Goal: Task Accomplishment & Management: Complete application form

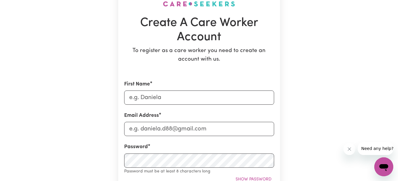
scroll to position [59, 0]
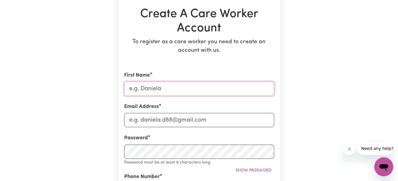
click at [138, 85] on input "First Name" at bounding box center [199, 89] width 150 height 14
type input "Alireza"
click at [130, 121] on input "Email Address" at bounding box center [199, 120] width 150 height 14
click at [156, 121] on input "a" at bounding box center [199, 120] width 150 height 14
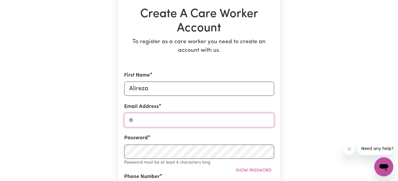
click at [143, 122] on input "a" at bounding box center [199, 120] width 150 height 14
type input "[EMAIL_ADDRESS][DOMAIN_NAME]"
type input "0406509353"
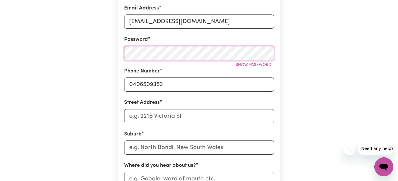
scroll to position [170, 0]
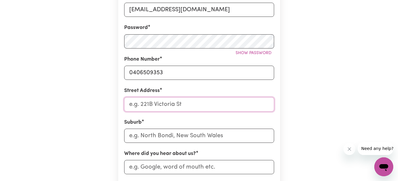
click at [149, 104] on input "Street Address" at bounding box center [199, 104] width 150 height 14
type input "U 5 [STREET_ADDRESS][PERSON_NAME]"
click at [197, 138] on input "text" at bounding box center [199, 136] width 150 height 14
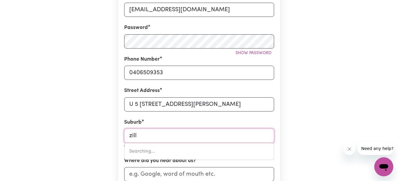
type input "zillm"
type input "zillmERE, [GEOGRAPHIC_DATA], 4034"
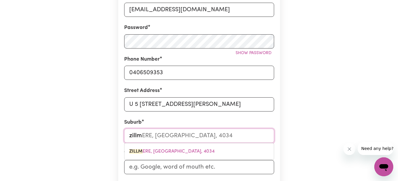
type input "zillme"
type input "zillmeRE, [GEOGRAPHIC_DATA], 4034"
type input "[PERSON_NAME]"
type input "zillmerE, [GEOGRAPHIC_DATA], 4034"
type input "zillmere"
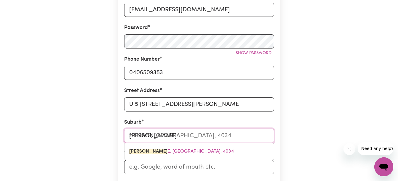
type input "zillmere, [GEOGRAPHIC_DATA], 4034"
click at [143, 153] on mark "ZILLMERE" at bounding box center [140, 151] width 22 height 5
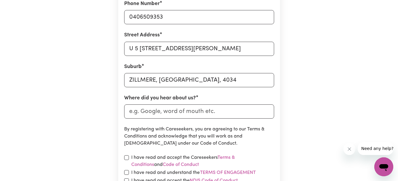
scroll to position [229, 0]
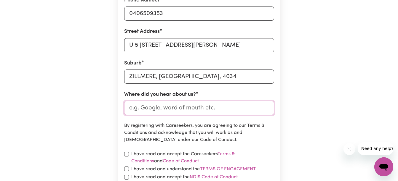
click at [182, 107] on input "Where did you hear about us?" at bounding box center [199, 108] width 150 height 14
type input "indeed"
click at [127, 155] on input "checkbox" at bounding box center [126, 154] width 5 height 5
checkbox input "true"
click at [127, 169] on input "checkbox" at bounding box center [126, 169] width 5 height 5
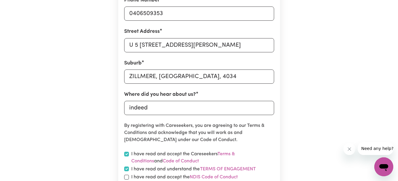
checkbox input "true"
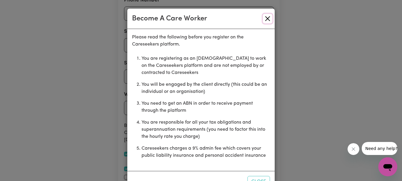
click at [264, 20] on button "Close" at bounding box center [267, 18] width 9 height 9
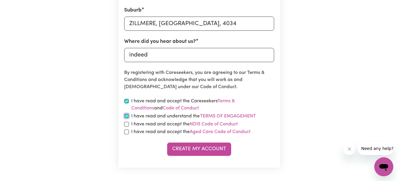
scroll to position [288, 0]
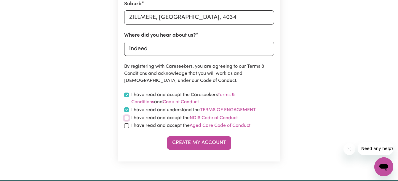
click at [128, 119] on input "checkbox" at bounding box center [126, 118] width 5 height 5
checkbox input "true"
click at [126, 128] on input "checkbox" at bounding box center [126, 125] width 5 height 5
checkbox input "true"
click at [187, 145] on button "Create My Account" at bounding box center [199, 143] width 64 height 13
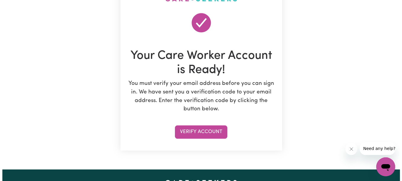
scroll to position [56, 0]
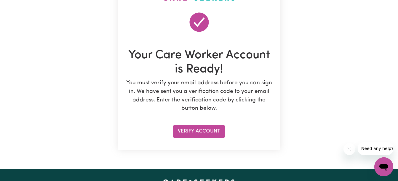
click at [199, 131] on button "Verify Account" at bounding box center [199, 131] width 52 height 13
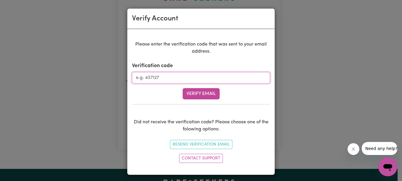
click at [147, 80] on input "Verification code" at bounding box center [201, 77] width 138 height 11
paste input "847424"
type input "847424"
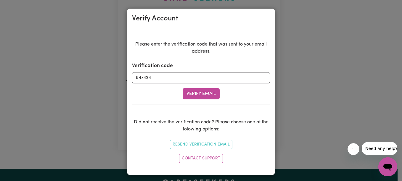
click at [197, 94] on button "Verify Email" at bounding box center [201, 93] width 37 height 11
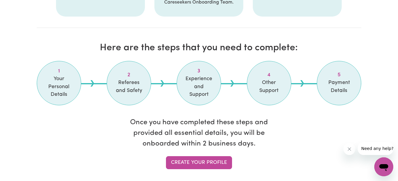
scroll to position [471, 0]
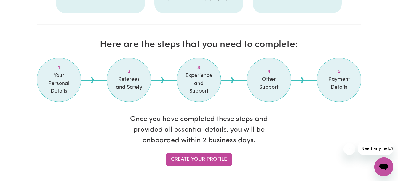
click at [183, 160] on link "Create your profile" at bounding box center [199, 159] width 66 height 13
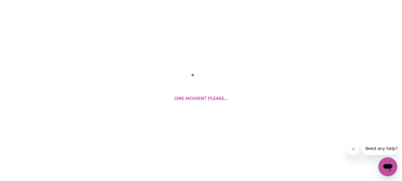
select select "Studying a healthcare related degree or qualification"
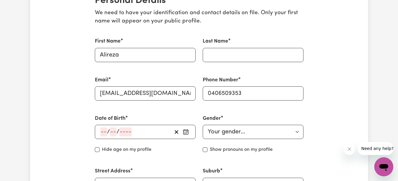
scroll to position [155, 0]
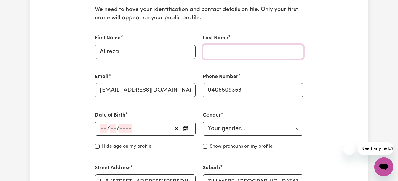
click at [241, 54] on input "Last Name" at bounding box center [253, 52] width 101 height 14
type input "[PERSON_NAME]"
type input "Zillmere, QLD 4034"
type input "[PERSON_NAME]"
click at [295, 129] on select "Your gender... [DEMOGRAPHIC_DATA] [DEMOGRAPHIC_DATA] [DEMOGRAPHIC_DATA] Other P…" at bounding box center [253, 129] width 101 height 14
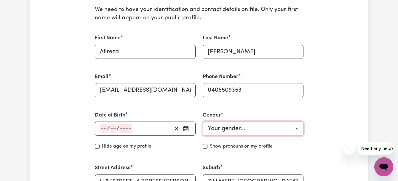
select select "[DEMOGRAPHIC_DATA]"
click at [203, 122] on select "Your gender... [DEMOGRAPHIC_DATA] [DEMOGRAPHIC_DATA] [DEMOGRAPHIC_DATA] Other P…" at bounding box center [253, 129] width 101 height 14
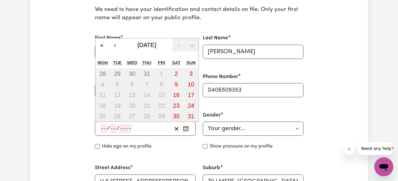
click at [104, 130] on input "number" at bounding box center [103, 128] width 7 height 9
type input "30"
type input "08"
type input "197"
type input "[DATE]"
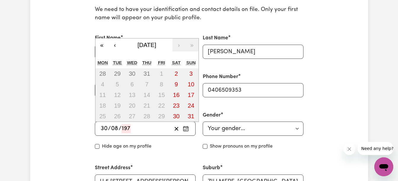
type input "8"
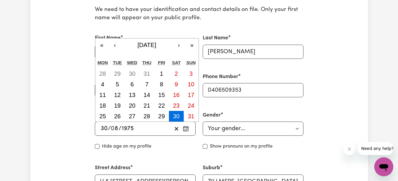
type input "1975"
click at [97, 147] on input "Hide age" at bounding box center [97, 146] width 5 height 5
checkbox input "true"
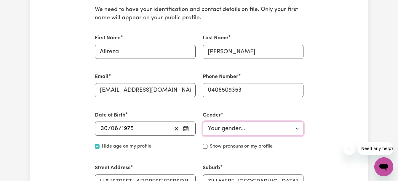
click at [295, 130] on select "Your gender... [DEMOGRAPHIC_DATA] [DEMOGRAPHIC_DATA] [DEMOGRAPHIC_DATA] Other P…" at bounding box center [253, 129] width 101 height 14
select select "[DEMOGRAPHIC_DATA]"
click at [203, 122] on select "Your gender... [DEMOGRAPHIC_DATA] [DEMOGRAPHIC_DATA] [DEMOGRAPHIC_DATA] Other P…" at bounding box center [253, 129] width 101 height 14
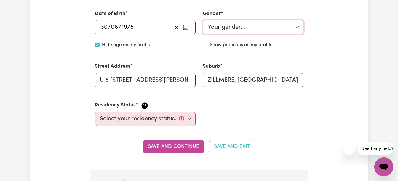
scroll to position [262, 0]
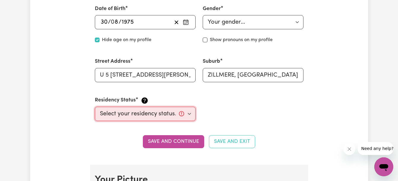
click at [191, 113] on select "Select your residency status... [DEMOGRAPHIC_DATA] citizen Australian PR [DEMOG…" at bounding box center [145, 114] width 101 height 14
select select "[DEMOGRAPHIC_DATA] Citizen"
click at [95, 107] on select "Select your residency status... [DEMOGRAPHIC_DATA] citizen Australian PR [DEMOG…" at bounding box center [145, 114] width 101 height 14
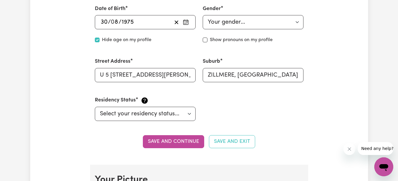
click at [169, 142] on button "Save and continue" at bounding box center [173, 141] width 61 height 13
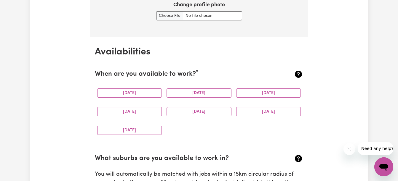
scroll to position [530, 0]
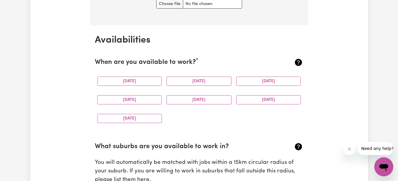
click at [283, 99] on button "[DATE]" at bounding box center [268, 99] width 65 height 9
click at [123, 119] on button "[DATE]" at bounding box center [129, 118] width 65 height 9
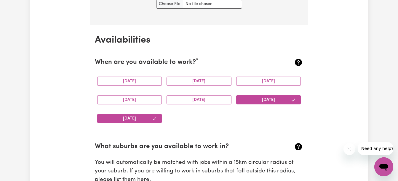
click at [205, 81] on button "[DATE]" at bounding box center [198, 81] width 65 height 9
click at [135, 81] on button "[DATE]" at bounding box center [129, 81] width 65 height 9
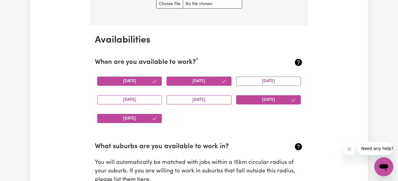
click at [254, 80] on button "[DATE]" at bounding box center [268, 81] width 65 height 9
click at [129, 103] on button "[DATE]" at bounding box center [129, 99] width 65 height 9
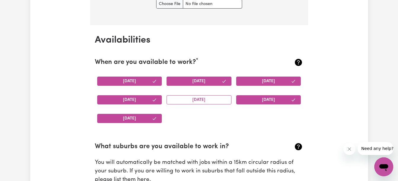
click at [196, 100] on button "[DATE]" at bounding box center [198, 99] width 65 height 9
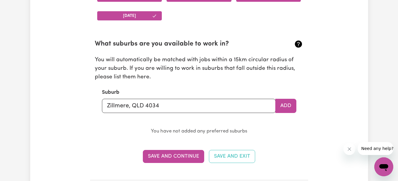
scroll to position [644, 0]
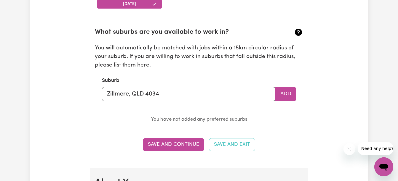
click at [290, 94] on button "Add" at bounding box center [285, 94] width 21 height 14
click at [283, 94] on button "Add" at bounding box center [285, 94] width 21 height 14
click at [160, 144] on button "Save and Continue" at bounding box center [173, 144] width 61 height 13
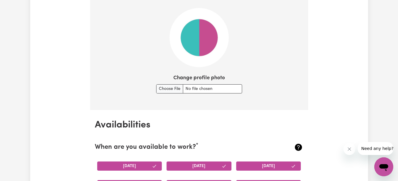
scroll to position [448, 0]
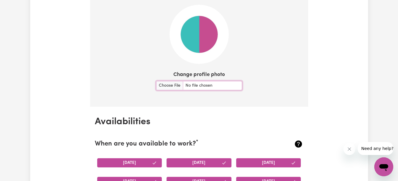
click at [160, 86] on input "Change profile photo" at bounding box center [199, 85] width 86 height 9
type input "C:\fakepath\photo_2023-12-13_23-37-23.jpg"
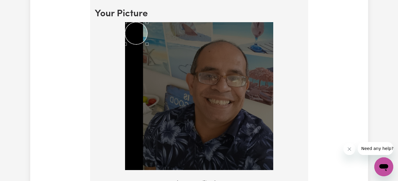
scroll to position [425, 0]
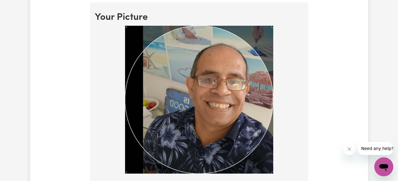
click at [304, 160] on section "Your Picture Change profile photo Upload" at bounding box center [199, 118] width 218 height 233
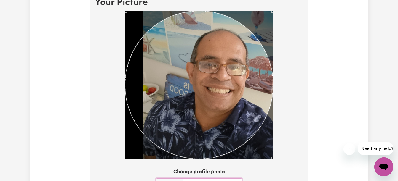
scroll to position [448, 0]
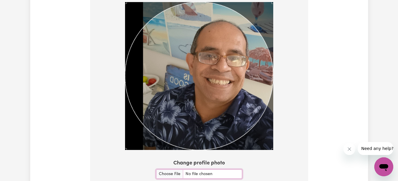
click at [232, 127] on div "Use the arrow keys to move the crop selection area" at bounding box center [199, 76] width 148 height 148
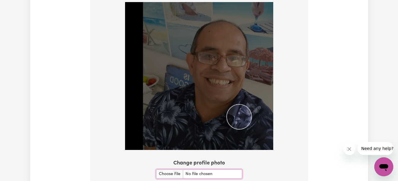
click at [227, 103] on img at bounding box center [199, 76] width 148 height 148
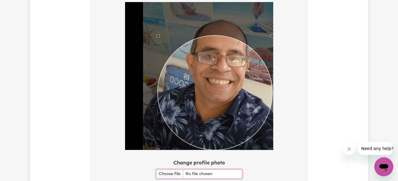
click at [292, 163] on section "Your Picture Change profile photo Upload" at bounding box center [199, 95] width 218 height 233
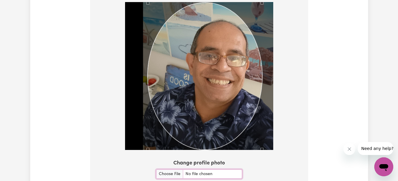
click at [149, 80] on div "Use the arrow keys to move the crop selection area" at bounding box center [204, 76] width 115 height 147
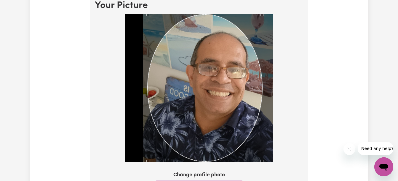
scroll to position [425, 0]
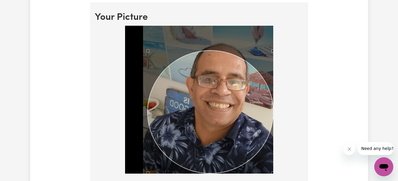
click at [286, 3] on section "Your Picture Change profile photo Upload" at bounding box center [199, 118] width 218 height 233
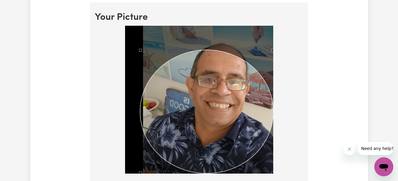
click at [139, 7] on section "Your Picture Change profile photo Upload" at bounding box center [199, 118] width 218 height 233
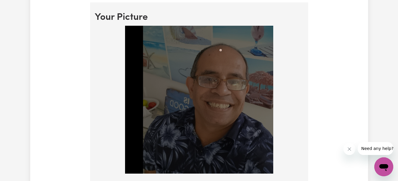
click at [223, 26] on img at bounding box center [199, 100] width 148 height 148
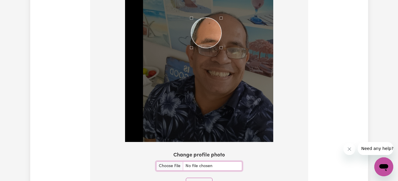
scroll to position [460, 0]
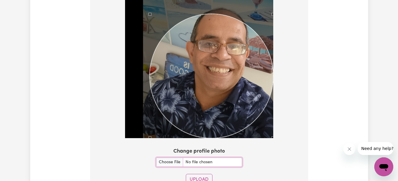
click at [113, 171] on section "Your Picture Change profile photo Upload" at bounding box center [199, 83] width 218 height 233
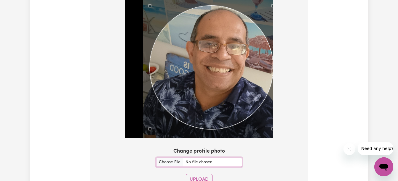
click at [226, 44] on div "Use the arrow keys to move the crop selection area" at bounding box center [211, 68] width 123 height 124
click at [194, 180] on button "Upload" at bounding box center [199, 179] width 27 height 11
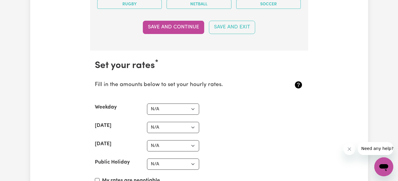
scroll to position [1346, 0]
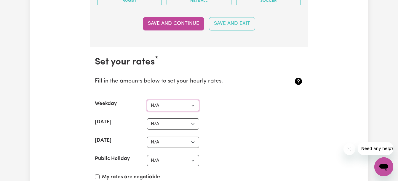
click at [193, 108] on select "N/A $37 $38 $39 $40 $41 $42 $43 $44 $45 $46 $47 $48 $49 $50 $51 $52 $53 $54 $55…" at bounding box center [173, 105] width 52 height 11
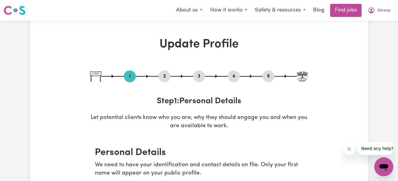
scroll to position [18, 0]
